Goal: Task Accomplishment & Management: Complete application form

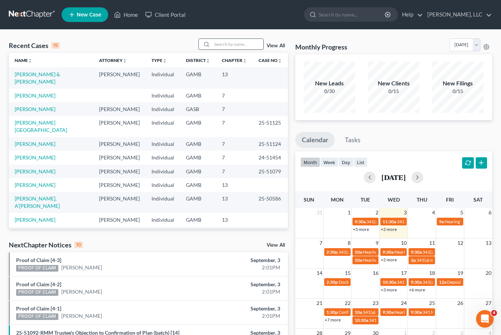
click at [236, 47] on input "search" at bounding box center [237, 44] width 51 height 11
click at [25, 141] on link "[PERSON_NAME]" at bounding box center [35, 144] width 41 height 6
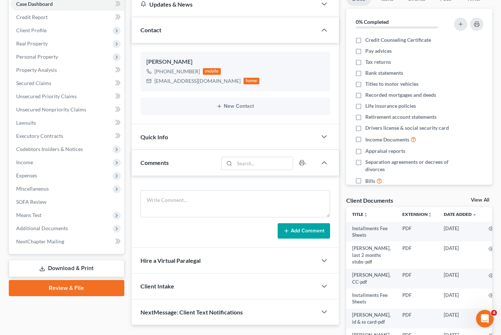
scroll to position [112, 0]
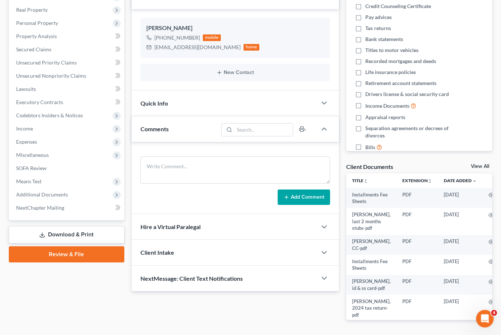
click at [485, 164] on link "View All" at bounding box center [480, 166] width 18 height 5
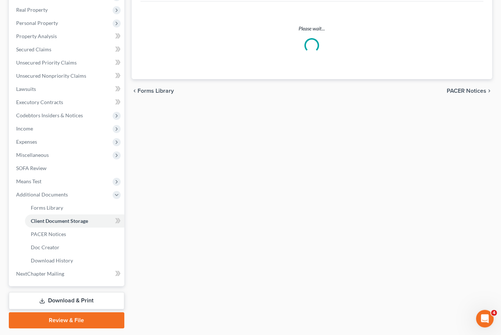
scroll to position [37, 0]
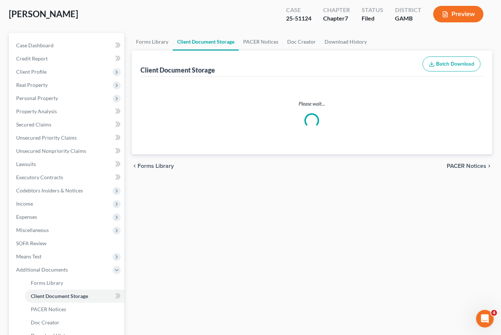
select select "6"
select select "22"
select select "26"
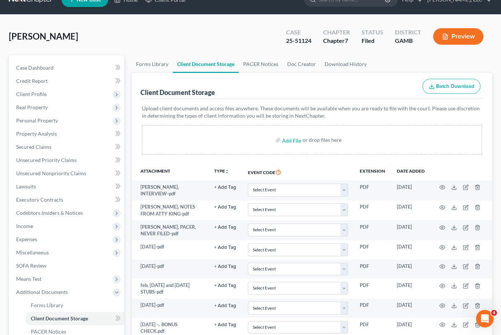
scroll to position [0, 0]
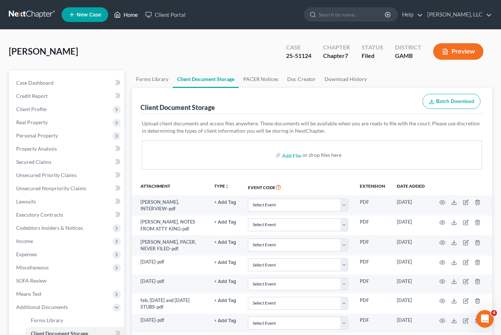
click at [130, 16] on link "Home" at bounding box center [125, 14] width 31 height 13
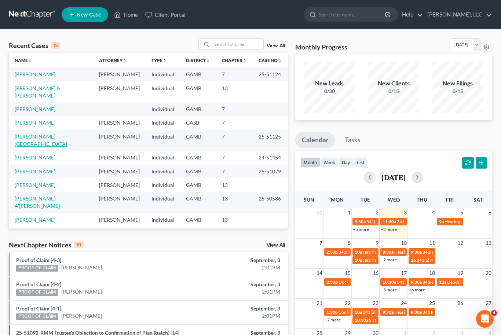
click at [37, 133] on link "[PERSON_NAME][GEOGRAPHIC_DATA]" at bounding box center [41, 140] width 52 height 14
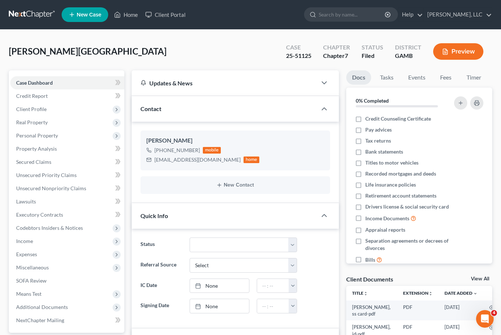
click at [477, 280] on link "View All" at bounding box center [480, 278] width 18 height 5
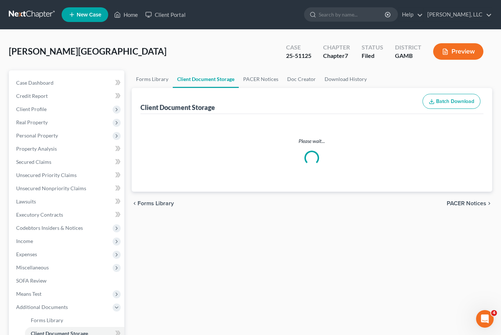
select select "6"
select select "22"
select select "26"
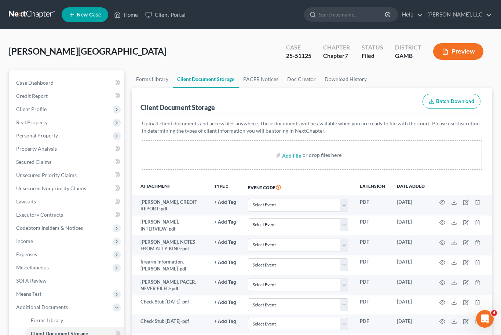
scroll to position [21, 0]
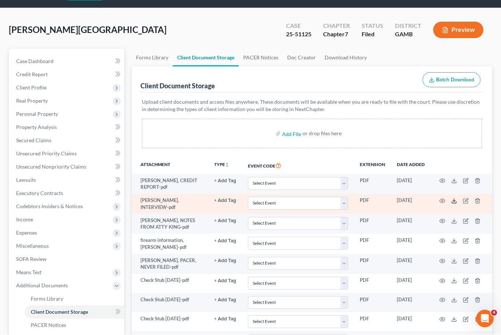
click at [454, 199] on line at bounding box center [454, 200] width 0 height 3
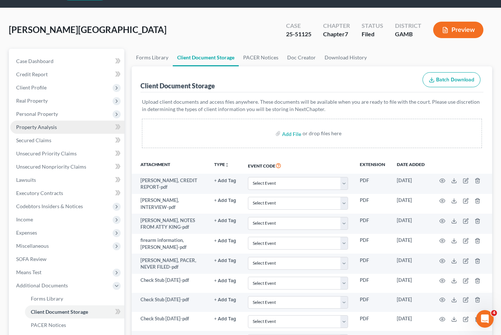
click at [43, 128] on span "Property Analysis" at bounding box center [36, 127] width 41 height 6
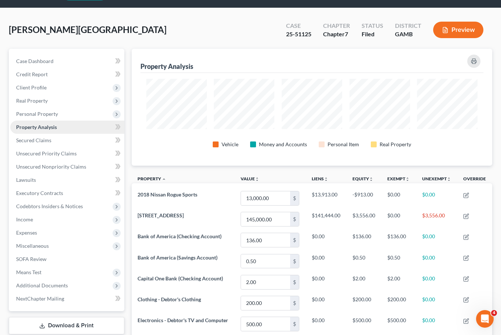
scroll to position [117, 360]
click at [46, 97] on span "Real Property" at bounding box center [32, 100] width 32 height 6
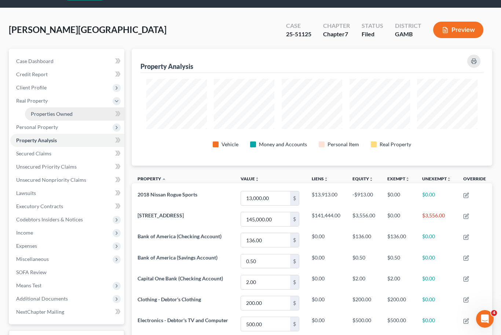
click at [58, 112] on span "Properties Owned" at bounding box center [52, 114] width 42 height 6
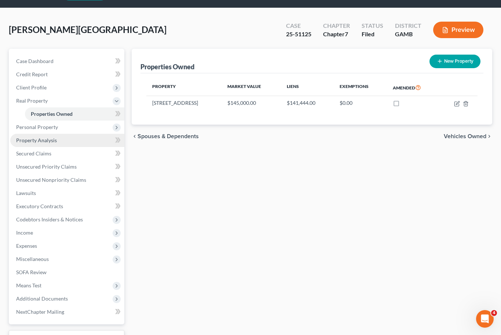
click at [30, 142] on span "Property Analysis" at bounding box center [36, 140] width 41 height 6
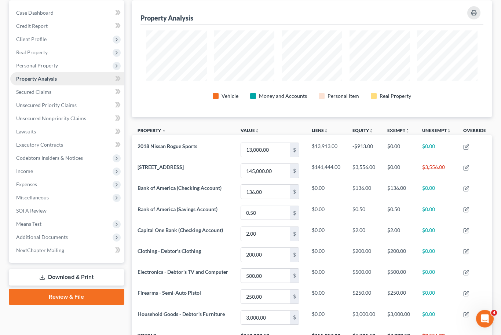
scroll to position [69, 0]
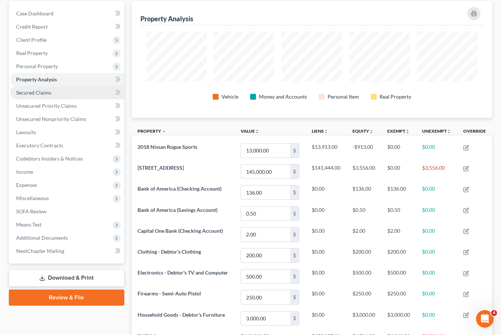
click at [27, 97] on link "Secured Claims" at bounding box center [67, 92] width 114 height 13
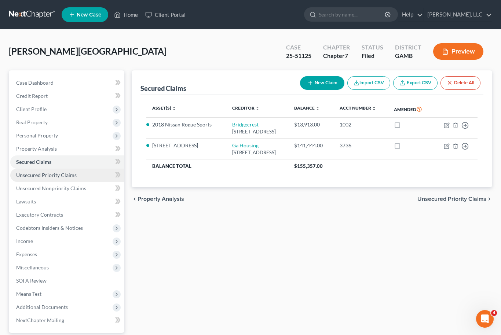
click at [31, 174] on span "Unsecured Priority Claims" at bounding box center [46, 175] width 60 height 6
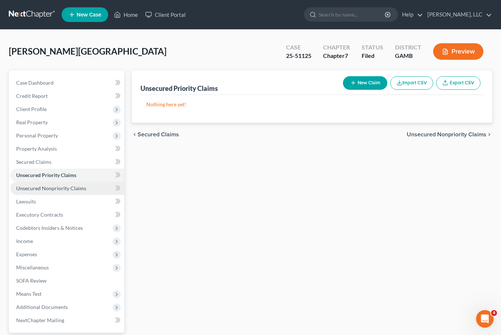
click at [32, 185] on span "Unsecured Nonpriority Claims" at bounding box center [51, 188] width 70 height 6
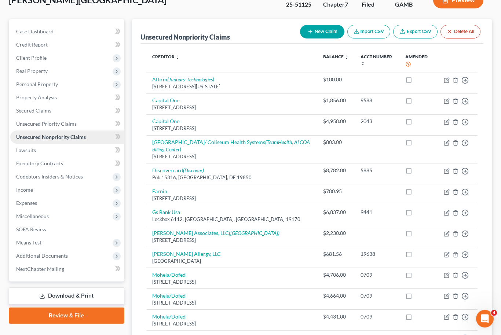
scroll to position [49, 0]
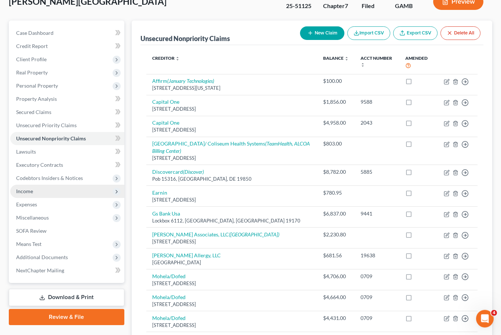
click at [23, 192] on span "Income" at bounding box center [24, 191] width 17 height 6
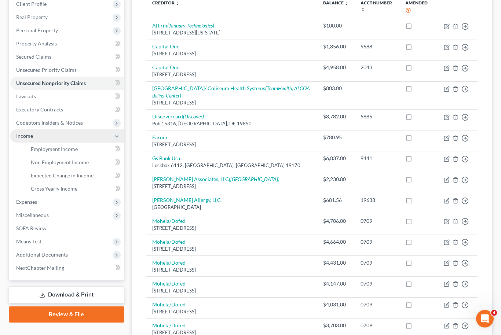
scroll to position [109, 0]
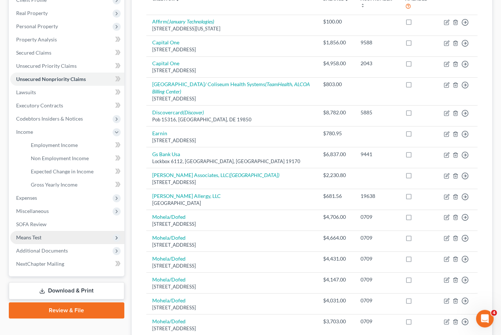
click at [24, 238] on span "Means Test" at bounding box center [28, 238] width 25 height 6
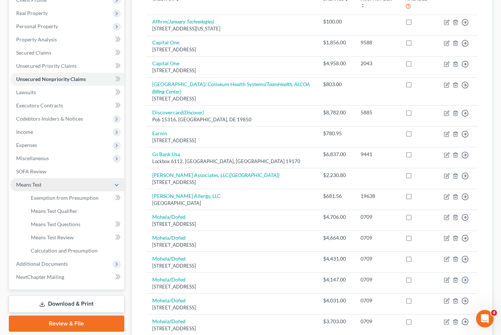
scroll to position [109, 0]
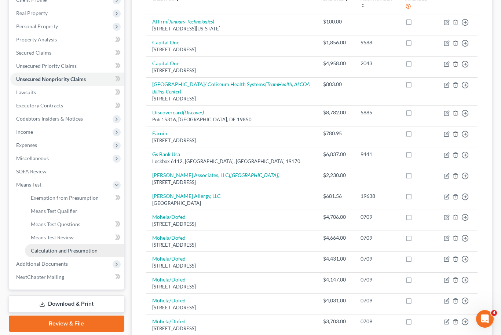
click at [38, 248] on span "Calculation and Presumption" at bounding box center [64, 250] width 67 height 6
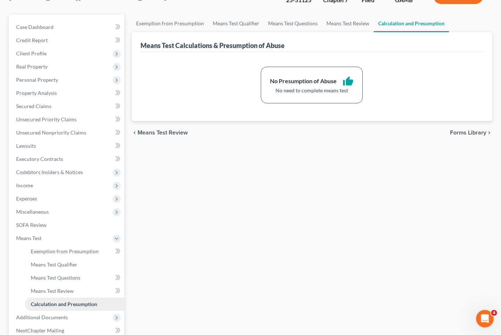
scroll to position [71, 0]
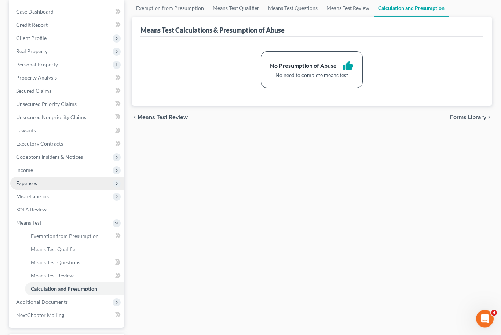
click at [26, 186] on span "Expenses" at bounding box center [67, 183] width 114 height 13
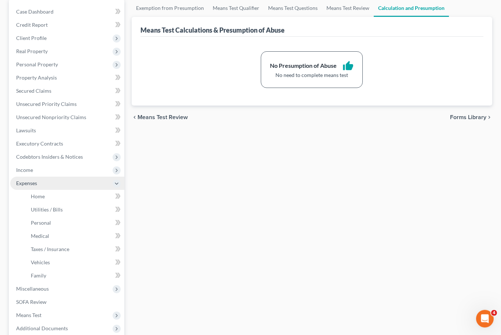
scroll to position [71, 0]
click at [38, 197] on span "Home" at bounding box center [38, 196] width 14 height 6
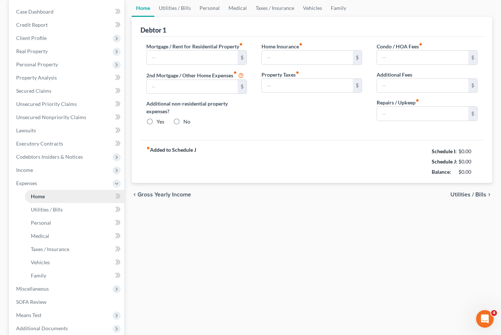
scroll to position [17, 0]
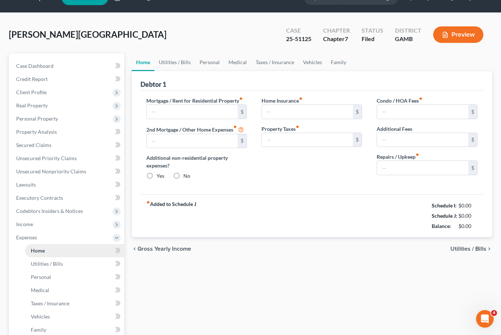
type input "1,081.26"
type input "0.00"
radio input "true"
type input "0.00"
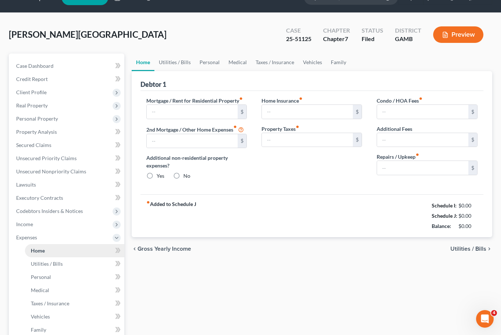
type input "0.00"
type input "100.00"
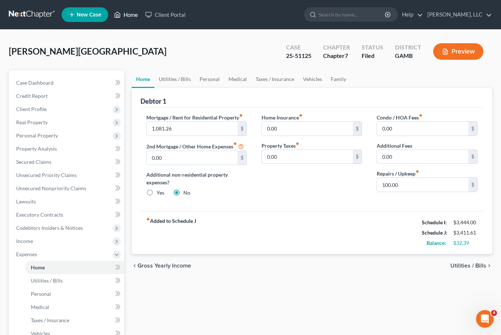
click at [133, 17] on link "Home" at bounding box center [125, 14] width 31 height 13
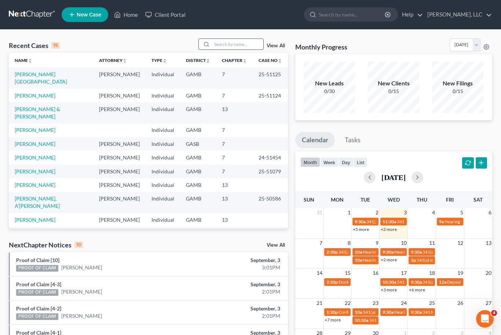
click at [242, 44] on input "search" at bounding box center [237, 44] width 51 height 11
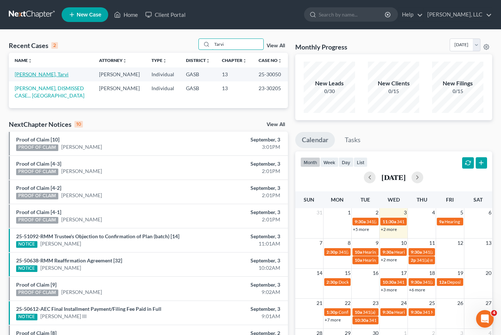
type input "Tarvi"
click at [28, 72] on link "[PERSON_NAME], Tarvi" at bounding box center [42, 74] width 54 height 6
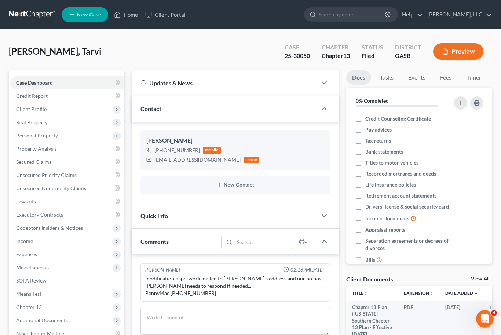
click at [483, 278] on link "View All" at bounding box center [480, 278] width 18 height 5
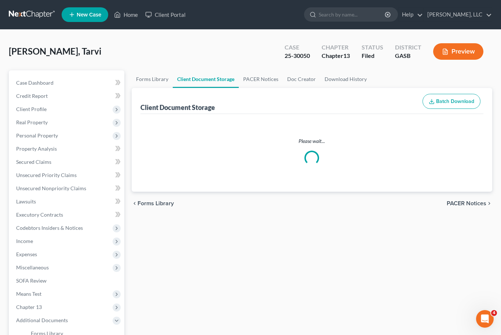
select select "1"
select select "3"
select select "4"
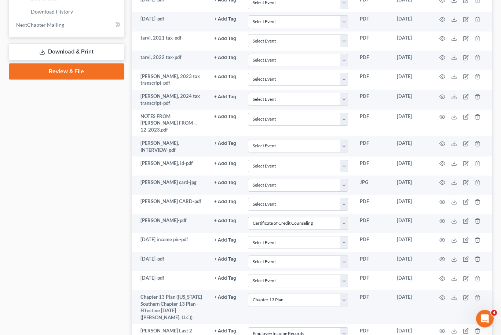
scroll to position [478, 0]
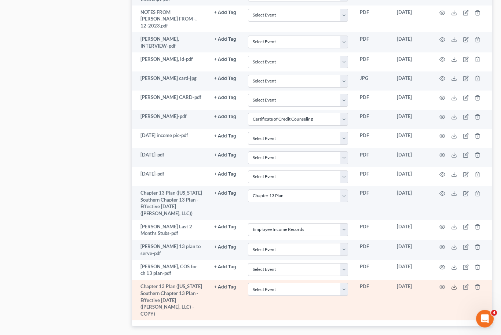
click at [453, 284] on icon at bounding box center [454, 287] width 6 height 6
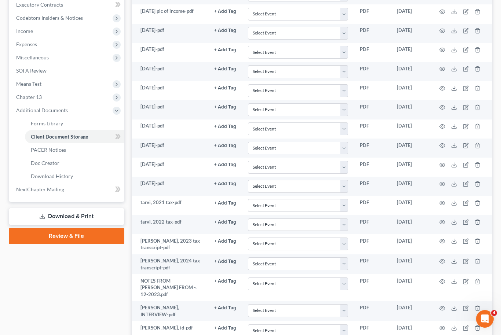
scroll to position [0, 0]
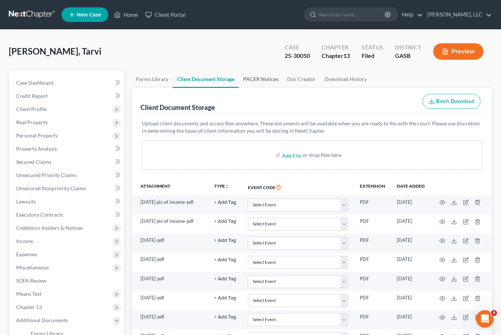
click at [263, 81] on link "PACER Notices" at bounding box center [261, 79] width 44 height 18
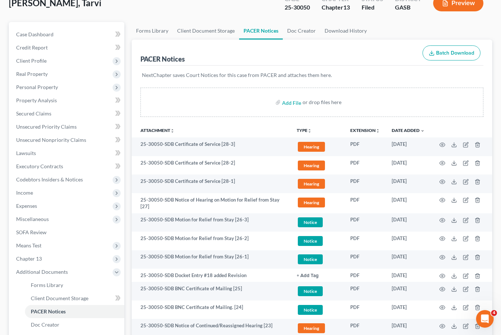
scroll to position [42, 0]
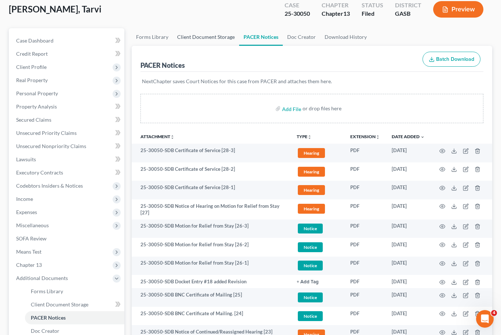
click at [209, 37] on link "Client Document Storage" at bounding box center [206, 37] width 66 height 18
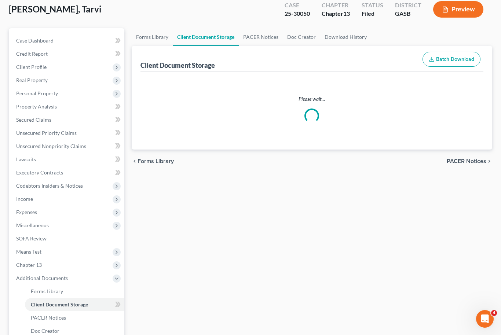
select select "1"
select select "3"
select select "4"
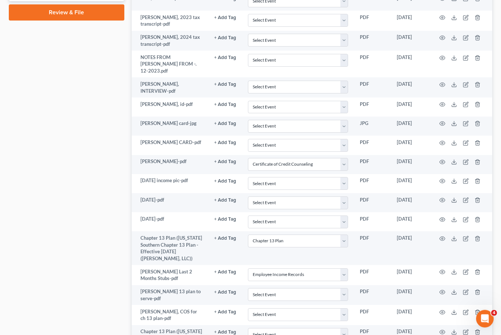
scroll to position [478, 0]
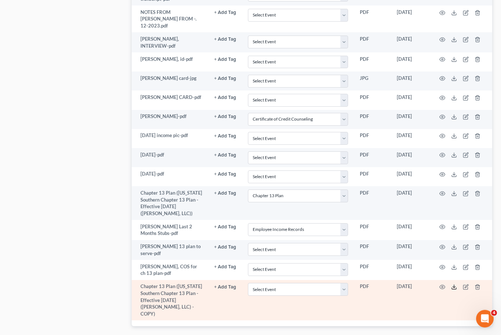
click at [454, 284] on icon at bounding box center [454, 287] width 6 height 6
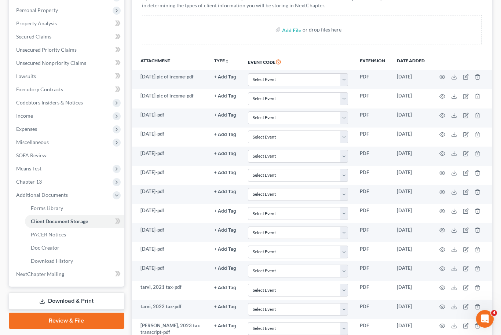
scroll to position [148, 0]
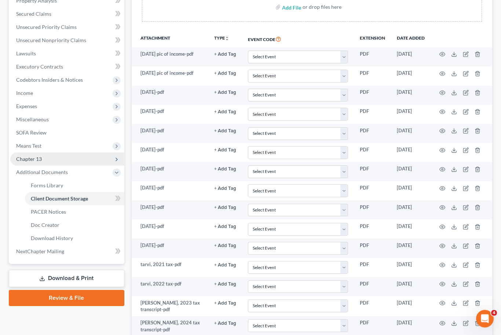
click at [24, 159] on span "Chapter 13" at bounding box center [29, 159] width 26 height 6
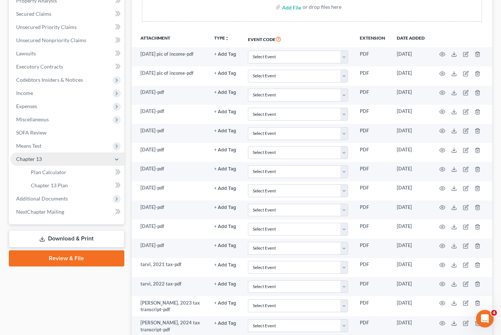
scroll to position [148, 0]
click at [39, 174] on span "Plan Calculator" at bounding box center [49, 172] width 36 height 6
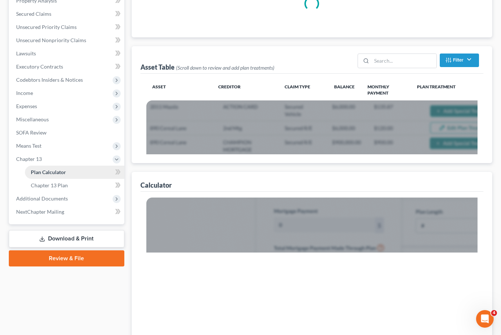
scroll to position [83, 0]
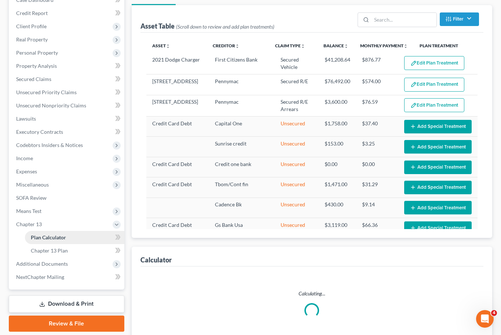
select select "46"
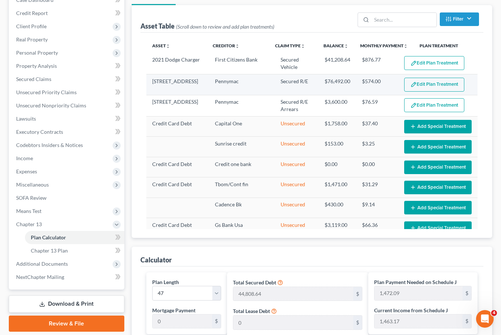
click at [444, 89] on button "Edit Plan Treatment" at bounding box center [434, 85] width 60 height 14
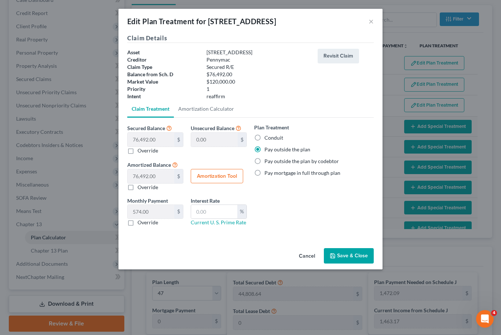
click at [360, 260] on button "Save & Close" at bounding box center [349, 255] width 50 height 15
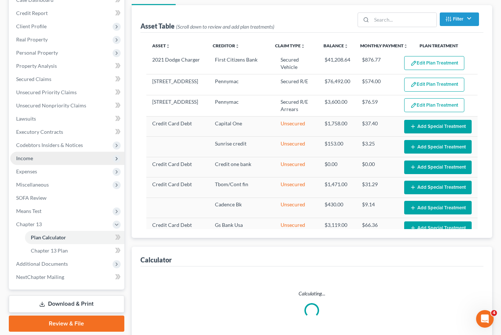
click at [27, 159] on span "Income" at bounding box center [24, 158] width 17 height 6
select select "46"
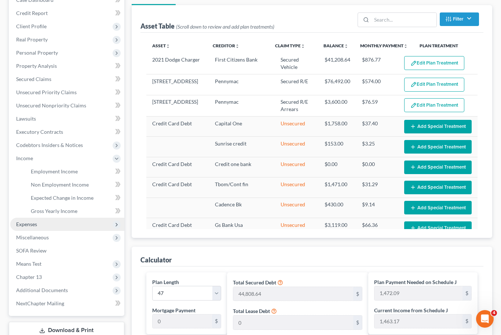
click at [26, 225] on span "Expenses" at bounding box center [26, 224] width 21 height 6
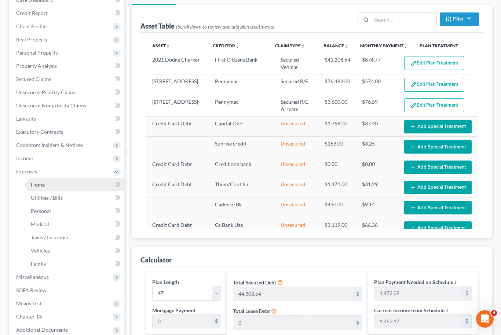
click at [35, 178] on link "Home" at bounding box center [74, 184] width 99 height 13
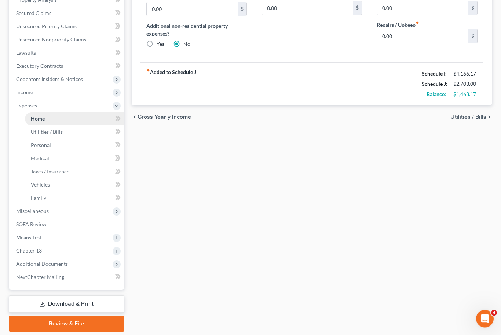
scroll to position [149, 0]
click at [29, 235] on span "Means Test" at bounding box center [28, 237] width 25 height 6
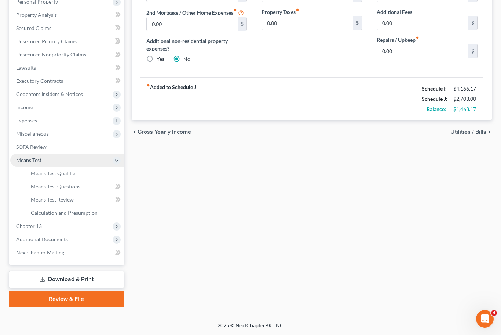
scroll to position [109, 0]
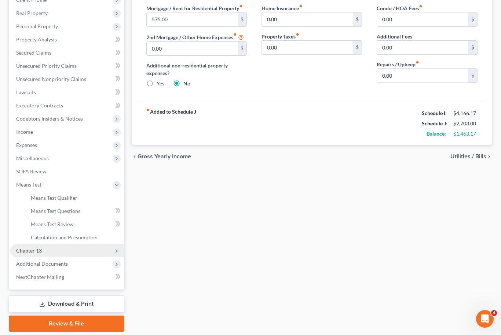
click at [24, 250] on span "Chapter 13" at bounding box center [29, 250] width 26 height 6
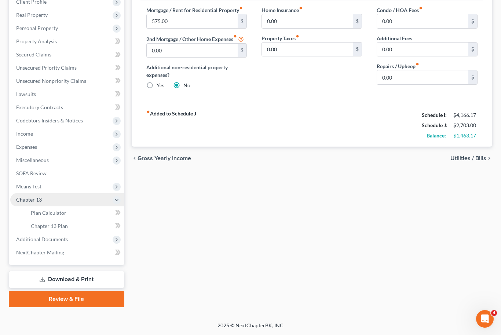
scroll to position [83, 0]
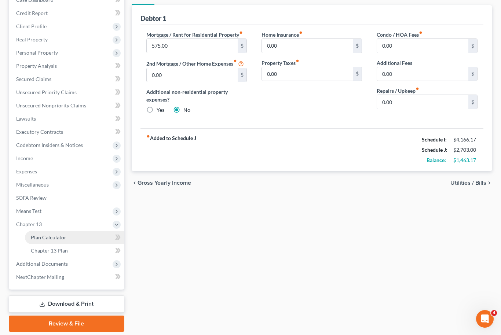
click at [41, 239] on span "Plan Calculator" at bounding box center [49, 237] width 36 height 6
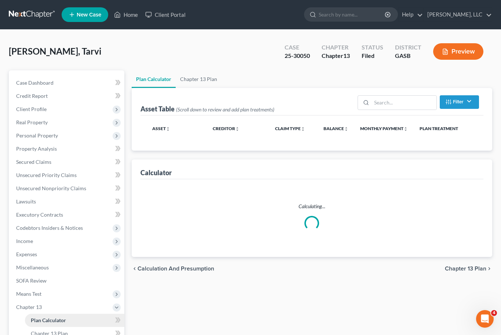
select select "46"
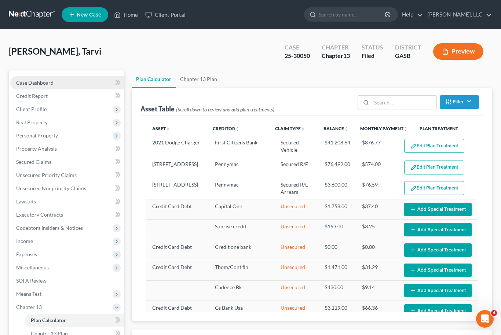
click at [48, 81] on span "Case Dashboard" at bounding box center [34, 83] width 37 height 6
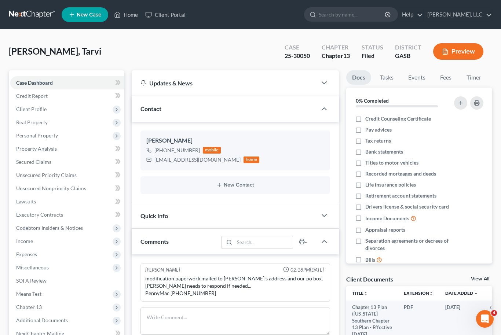
click at [486, 279] on link "View All" at bounding box center [480, 278] width 18 height 5
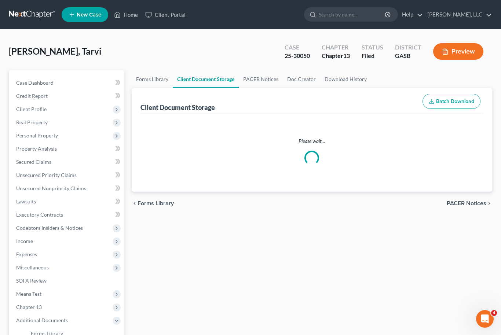
select select "1"
select select "3"
select select "4"
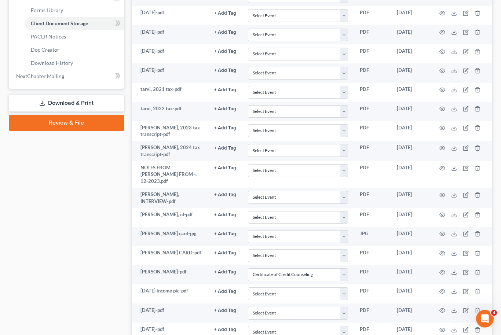
scroll to position [334, 0]
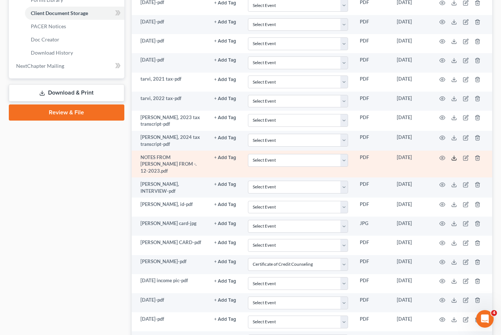
click at [453, 157] on icon at bounding box center [454, 158] width 6 height 6
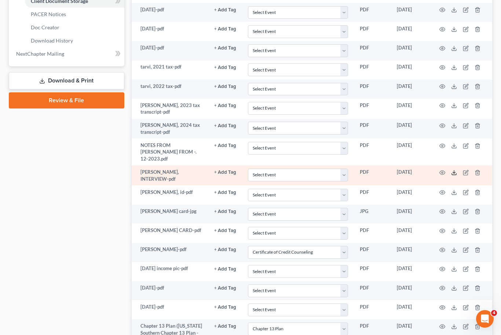
click at [453, 170] on icon at bounding box center [454, 173] width 6 height 6
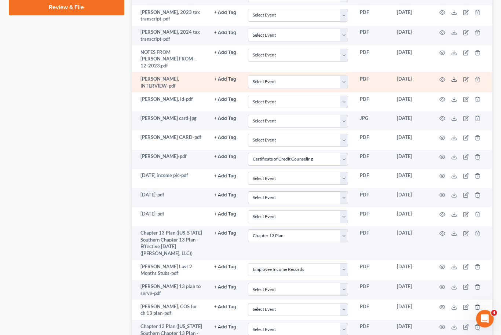
scroll to position [478, 0]
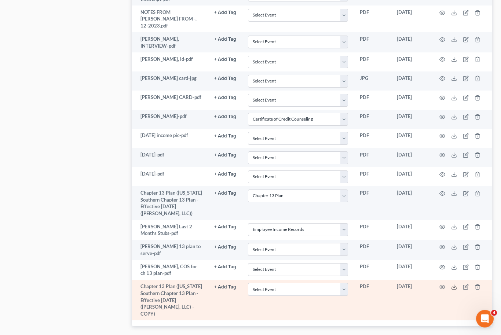
click at [454, 284] on icon at bounding box center [454, 287] width 6 height 6
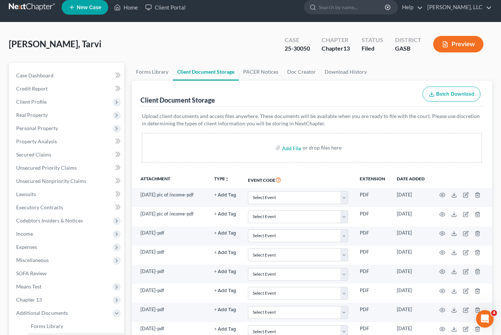
scroll to position [0, 0]
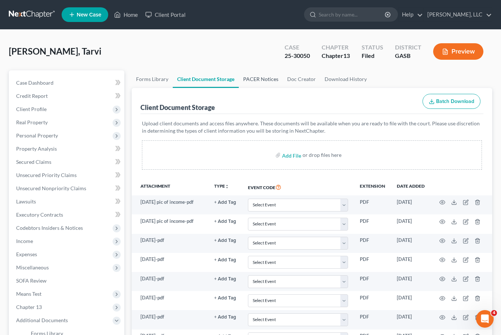
click at [266, 76] on link "PACER Notices" at bounding box center [261, 79] width 44 height 18
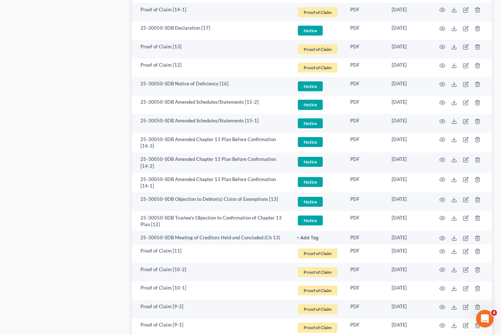
scroll to position [578, 0]
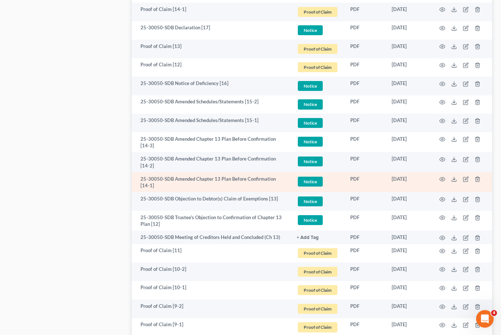
click at [450, 178] on td at bounding box center [461, 182] width 62 height 20
click at [452, 177] on icon at bounding box center [454, 179] width 6 height 6
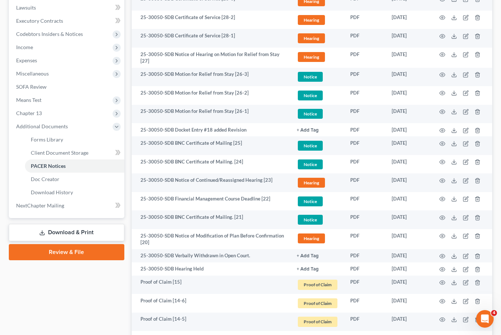
scroll to position [0, 0]
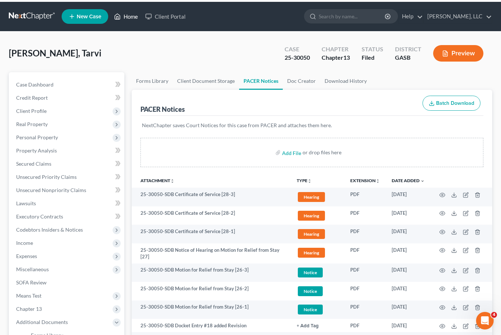
click at [131, 10] on link "Home" at bounding box center [125, 14] width 31 height 13
click at [133, 15] on link "Home" at bounding box center [125, 14] width 31 height 13
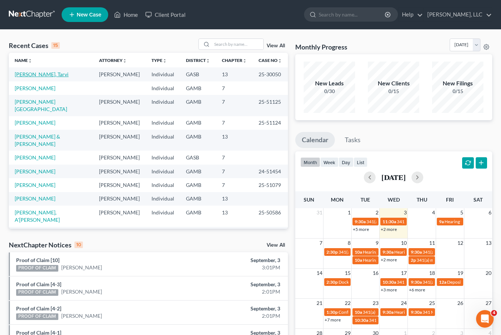
click at [30, 74] on link "[PERSON_NAME], Tarvi" at bounding box center [42, 74] width 54 height 6
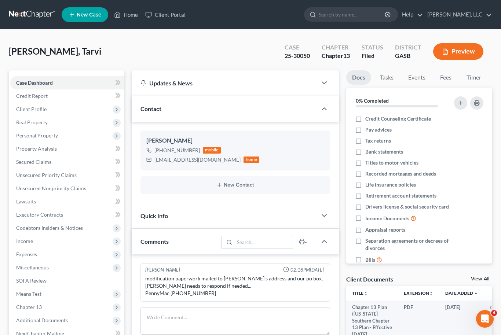
scroll to position [112, 0]
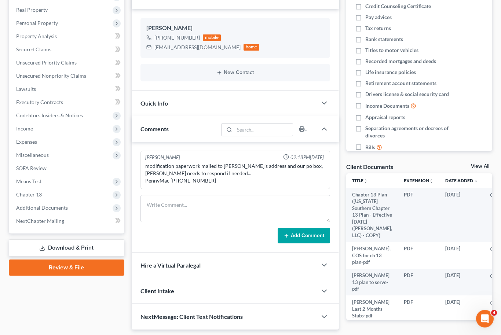
click at [478, 167] on link "View All" at bounding box center [480, 166] width 18 height 5
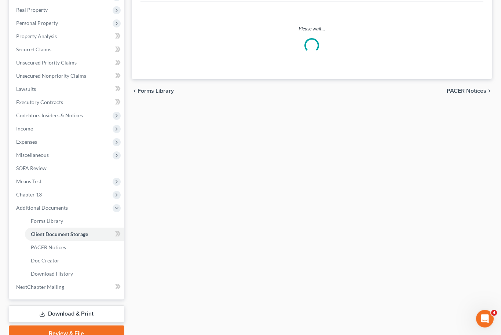
scroll to position [22, 0]
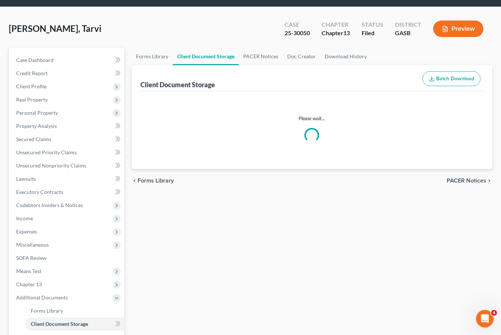
select select "1"
select select "3"
select select "4"
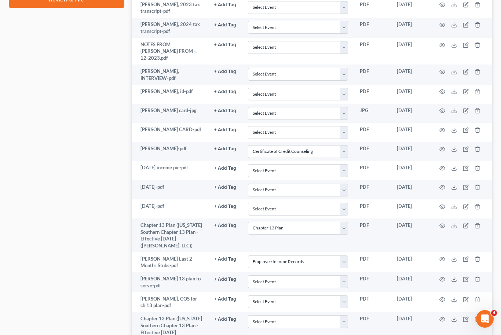
scroll to position [451, 0]
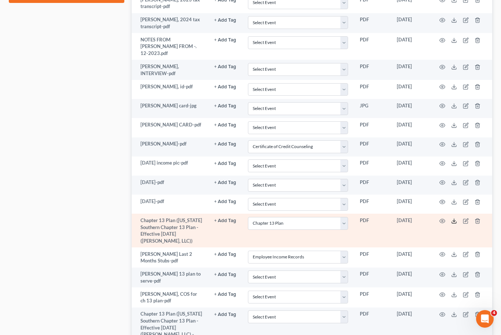
click at [453, 220] on polyline at bounding box center [454, 220] width 3 height 1
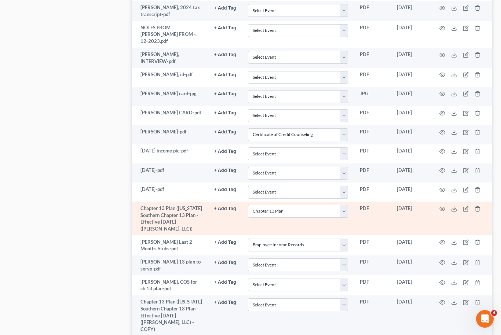
scroll to position [463, 0]
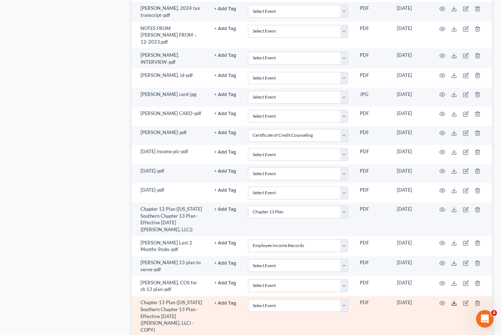
click at [453, 303] on polyline at bounding box center [454, 303] width 3 height 1
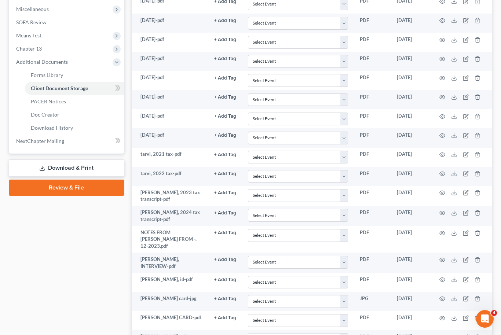
scroll to position [296, 0]
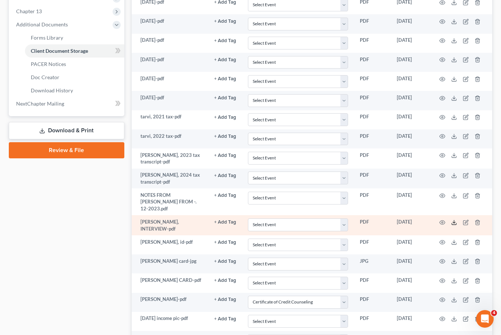
click at [453, 220] on icon at bounding box center [454, 223] width 6 height 6
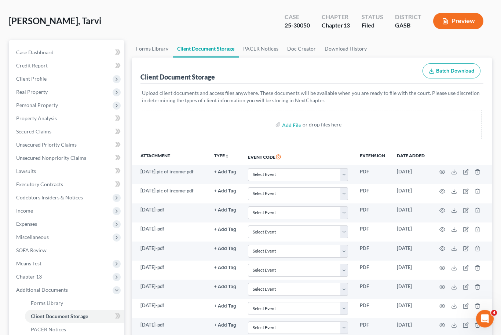
scroll to position [0, 0]
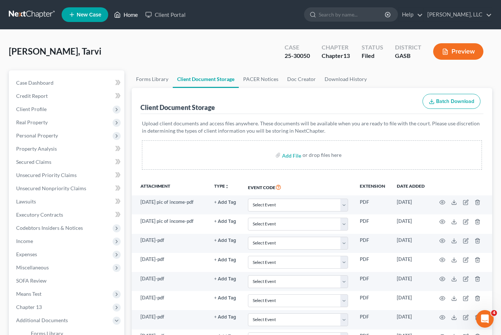
click at [133, 14] on link "Home" at bounding box center [125, 14] width 31 height 13
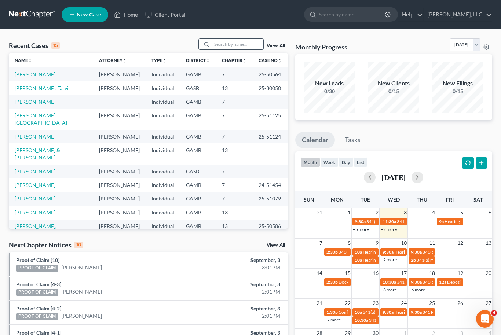
click at [234, 43] on input "search" at bounding box center [237, 44] width 51 height 11
type input "[PERSON_NAME]"
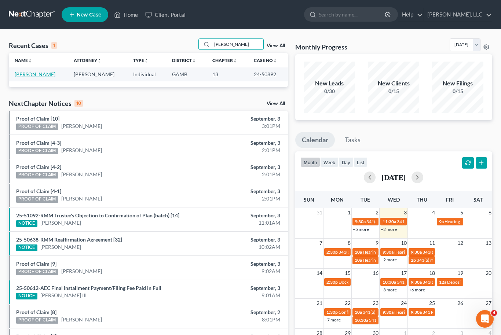
click at [29, 74] on link "[PERSON_NAME]" at bounding box center [35, 74] width 41 height 6
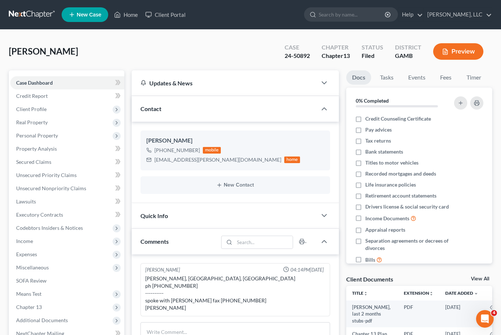
click at [488, 276] on link "View All" at bounding box center [480, 278] width 18 height 5
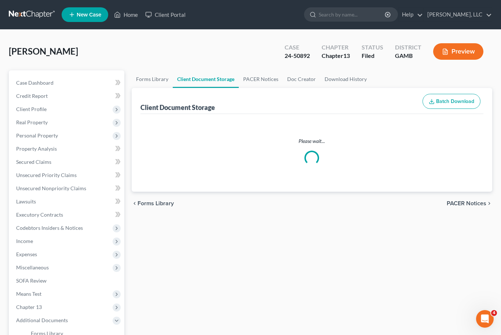
select select "6"
select select "12"
select select "22"
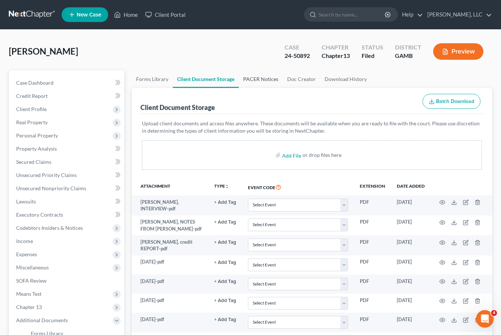
click at [266, 78] on link "PACER Notices" at bounding box center [261, 79] width 44 height 18
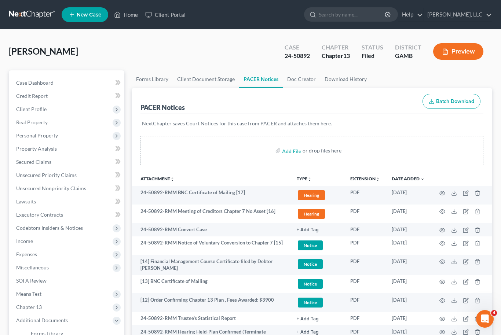
scroll to position [19, 0]
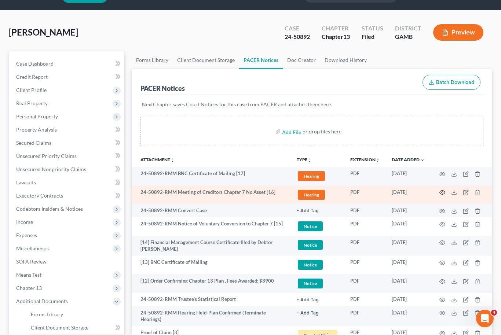
click at [443, 192] on icon "button" at bounding box center [442, 193] width 6 height 6
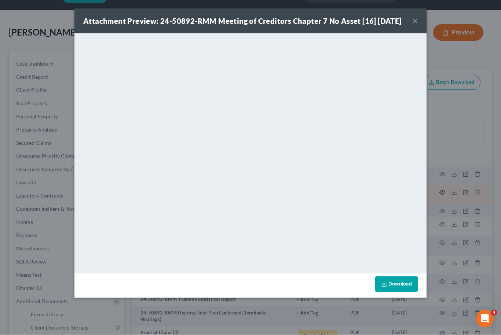
scroll to position [19, 0]
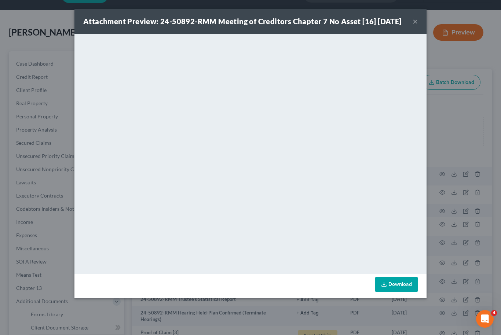
click at [416, 26] on button "×" at bounding box center [414, 21] width 5 height 9
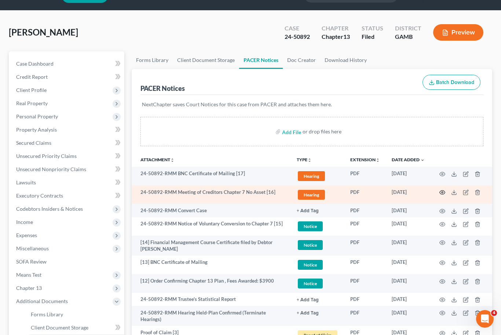
click at [445, 191] on icon "button" at bounding box center [442, 192] width 6 height 6
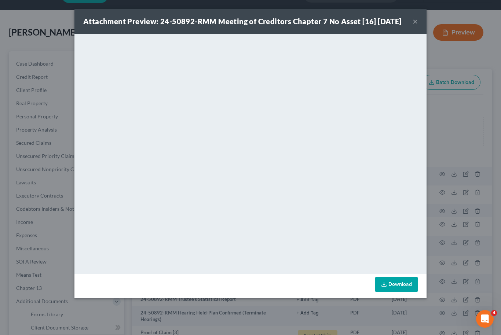
click at [401, 292] on link "Download" at bounding box center [396, 284] width 43 height 15
click at [425, 25] on div "Attachment Preview: 24-50892-RMM Meeting of Creditors Chapter 7 No Asset [16] […" at bounding box center [250, 21] width 352 height 25
click at [414, 26] on button "×" at bounding box center [414, 21] width 5 height 9
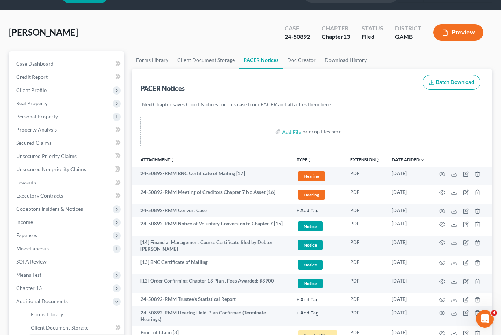
scroll to position [0, 0]
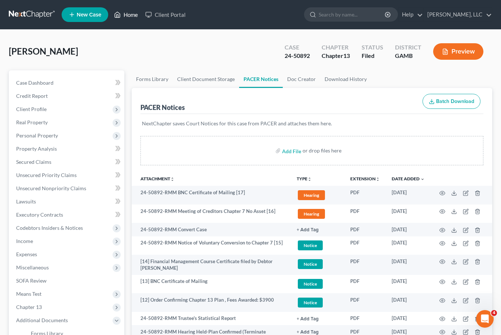
click at [134, 17] on link "Home" at bounding box center [125, 14] width 31 height 13
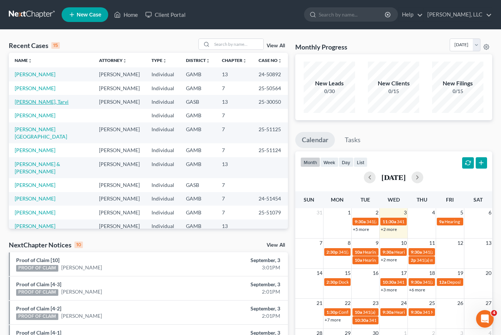
click at [38, 104] on link "[PERSON_NAME], Tarvi" at bounding box center [42, 102] width 54 height 6
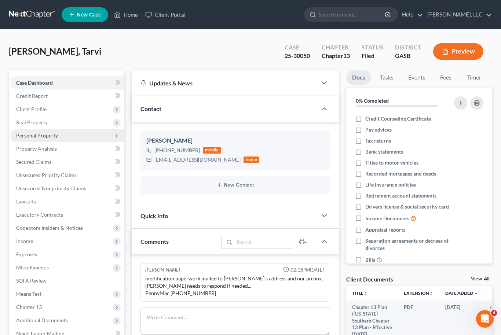
click at [54, 133] on span "Personal Property" at bounding box center [37, 135] width 42 height 6
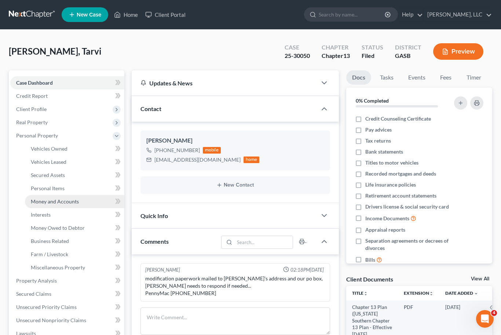
click at [63, 203] on span "Money and Accounts" at bounding box center [55, 201] width 48 height 6
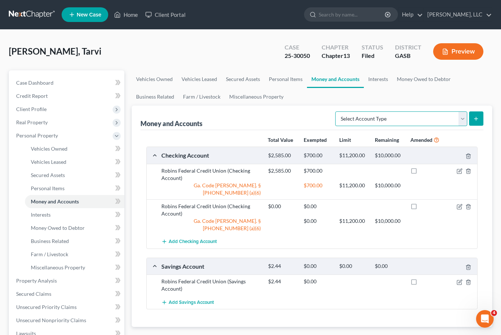
click at [462, 120] on select "Select Account Type Brokerage Cash on Hand Certificates of Deposit Checking Acc…" at bounding box center [401, 118] width 132 height 15
select select "certificates_of_deposit"
click at [480, 120] on button "submit" at bounding box center [476, 118] width 14 height 14
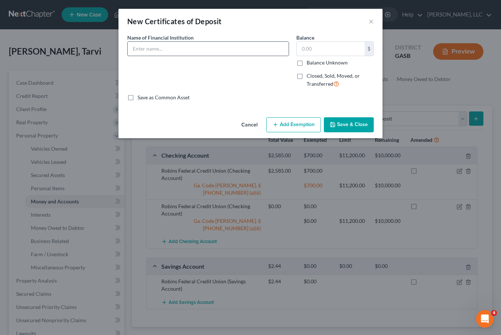
click at [235, 47] on input "text" at bounding box center [208, 49] width 161 height 14
type input "Cadence Bank"
click at [325, 54] on input "text" at bounding box center [331, 49] width 68 height 14
type input "1,000"
click at [360, 127] on button "Save & Close" at bounding box center [349, 124] width 50 height 15
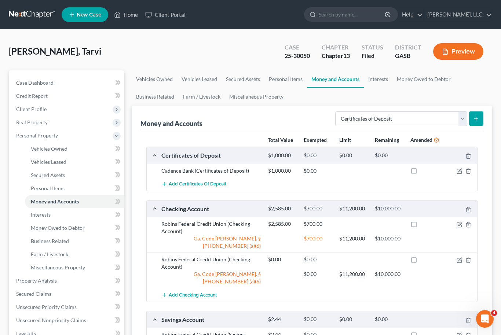
scroll to position [188, 0]
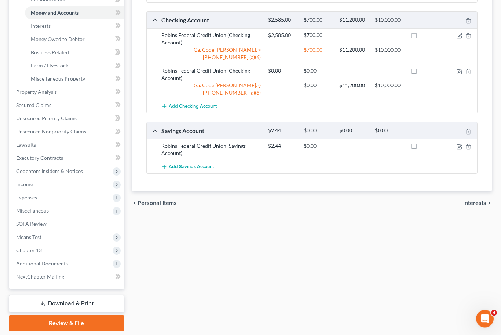
click at [90, 305] on link "Download & Print" at bounding box center [66, 303] width 115 height 17
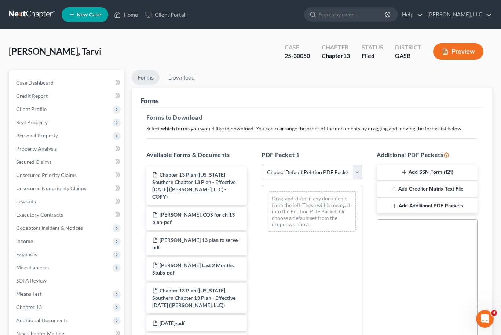
click at [358, 174] on select "Choose Default Petition PDF Packet Complete Bankruptcy Petition (all forms and …" at bounding box center [311, 172] width 100 height 15
select select "2"
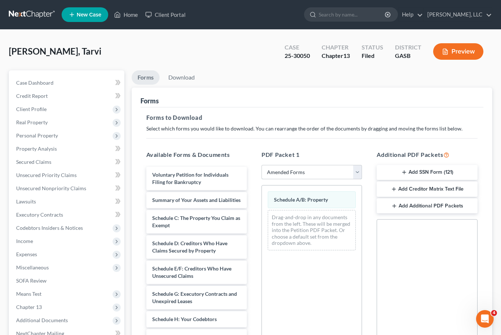
scroll to position [1, 0]
click at [195, 76] on link "Download" at bounding box center [181, 77] width 38 height 14
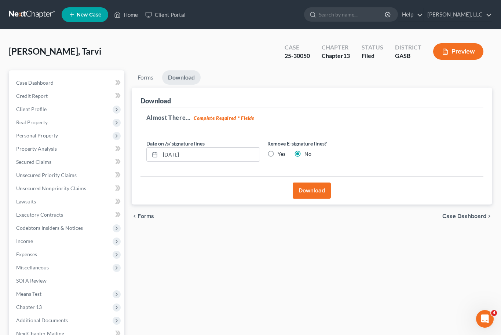
click at [322, 192] on button "Download" at bounding box center [311, 191] width 38 height 16
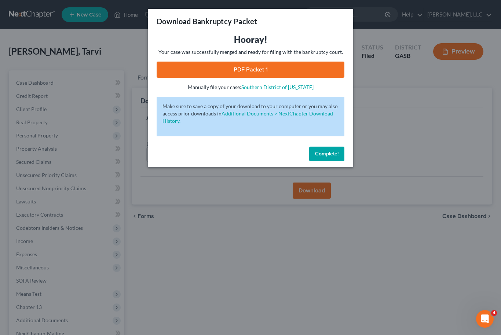
click at [293, 66] on link "PDF Packet 1" at bounding box center [251, 70] width 188 height 16
click at [330, 151] on span "Complete!" at bounding box center [326, 154] width 23 height 6
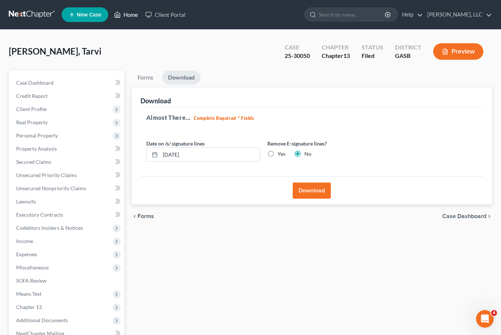
click at [131, 20] on link "Home" at bounding box center [125, 14] width 31 height 13
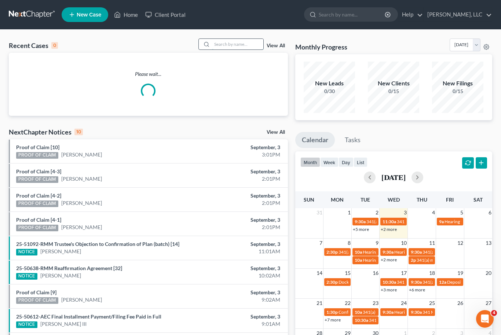
click at [227, 49] on input "search" at bounding box center [237, 44] width 51 height 11
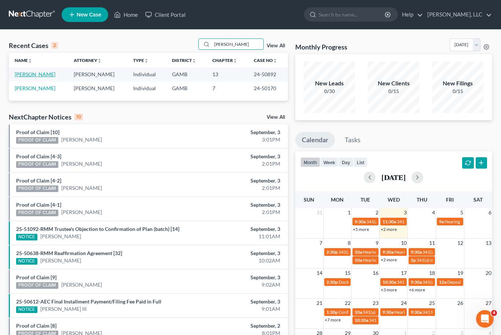
type input "[PERSON_NAME]"
click at [42, 75] on link "[PERSON_NAME]" at bounding box center [35, 74] width 41 height 6
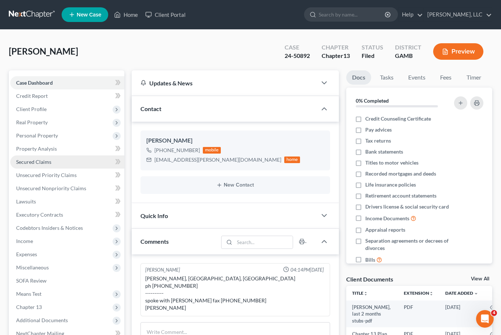
click at [49, 165] on link "Secured Claims" at bounding box center [67, 161] width 114 height 13
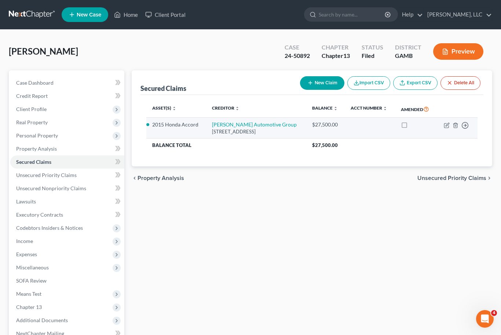
click at [443, 137] on td "Move to E Move to F Move to G Move to Notice Only" at bounding box center [456, 128] width 41 height 21
click at [448, 128] on icon "button" at bounding box center [446, 125] width 4 height 4
select select "10"
select select "2"
select select "0"
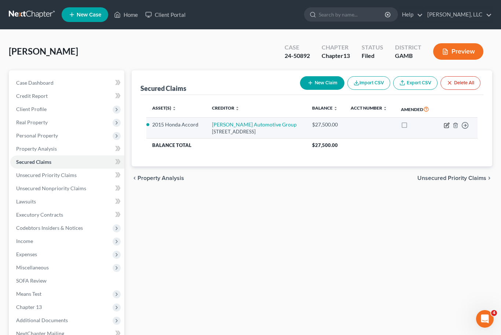
select select "0"
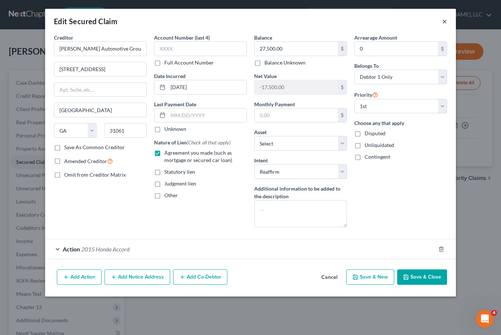
click at [444, 22] on button "×" at bounding box center [444, 21] width 5 height 9
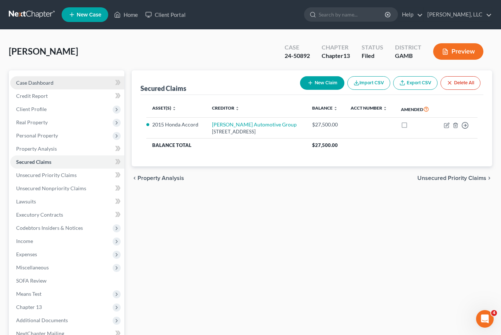
click at [52, 80] on span "Case Dashboard" at bounding box center [34, 83] width 37 height 6
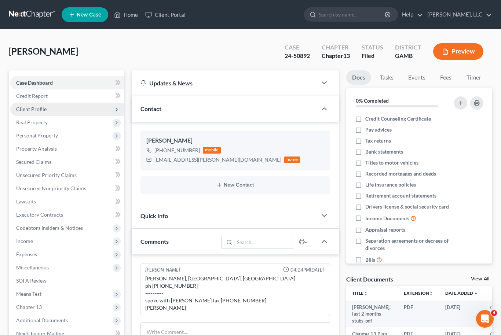
click at [47, 111] on span "Client Profile" at bounding box center [67, 109] width 114 height 13
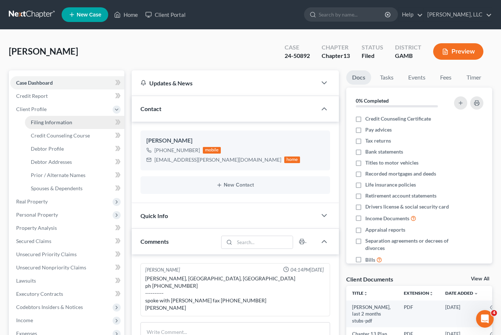
click at [67, 125] on span "Filing Information" at bounding box center [51, 122] width 41 height 6
select select "1"
select select "0"
select select "3"
select select "10"
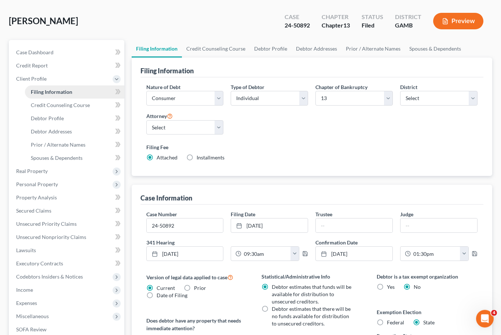
scroll to position [30, 0]
click at [44, 214] on link "Secured Claims" at bounding box center [67, 210] width 114 height 13
